Goal: Navigation & Orientation: Find specific page/section

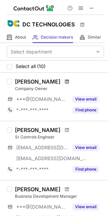
click at [65, 81] on span at bounding box center [67, 81] width 4 height 5
click at [65, 130] on span at bounding box center [67, 129] width 4 height 5
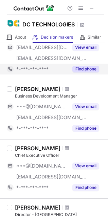
scroll to position [101, 0]
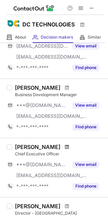
click at [65, 146] on span at bounding box center [67, 146] width 4 height 5
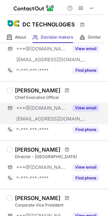
scroll to position [169, 0]
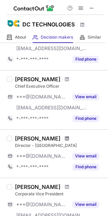
click at [69, 138] on span at bounding box center [67, 138] width 4 height 5
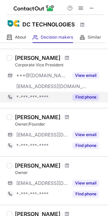
scroll to position [304, 0]
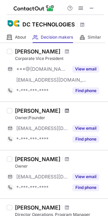
click at [65, 110] on span at bounding box center [67, 110] width 4 height 5
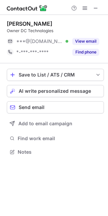
scroll to position [147, 108]
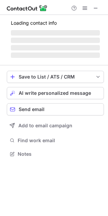
scroll to position [158, 108]
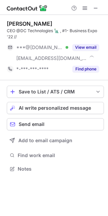
scroll to position [164, 108]
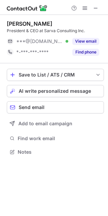
scroll to position [147, 108]
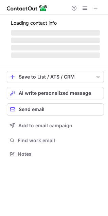
scroll to position [153, 108]
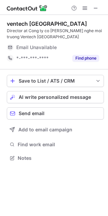
scroll to position [153, 108]
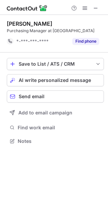
scroll to position [136, 108]
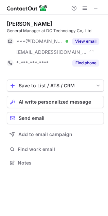
scroll to position [158, 108]
